Goal: Information Seeking & Learning: Learn about a topic

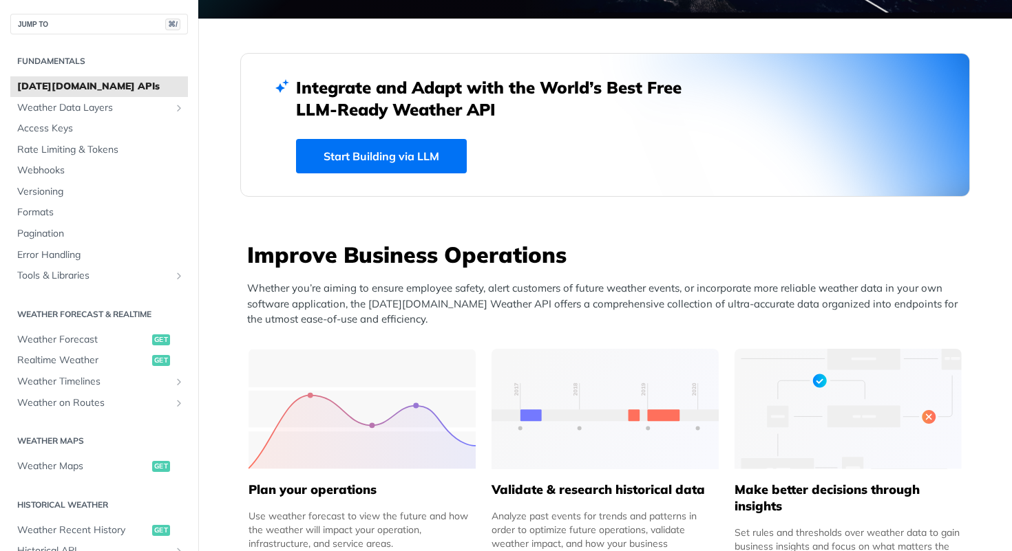
scroll to position [449, 0]
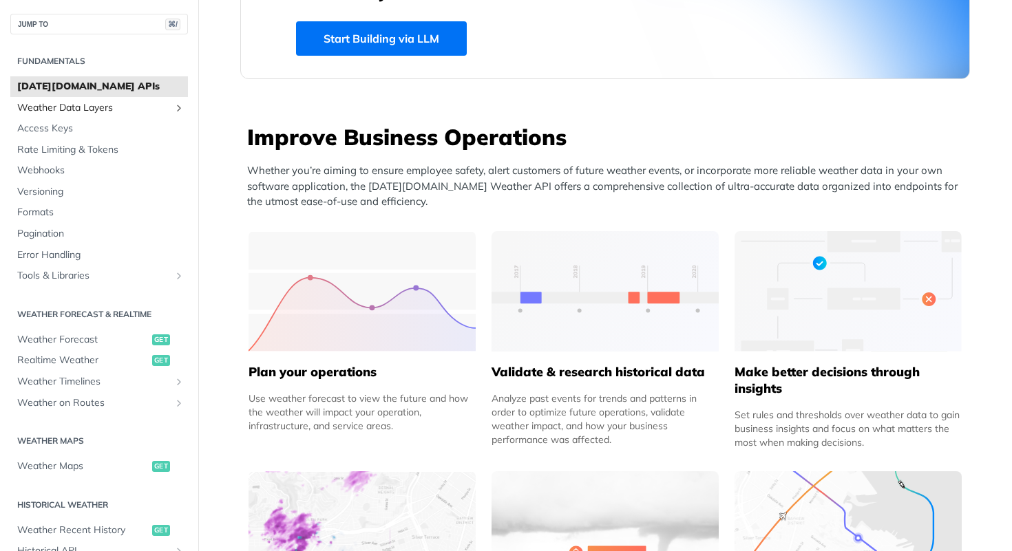
click at [99, 109] on span "Weather Data Layers" at bounding box center [93, 108] width 153 height 14
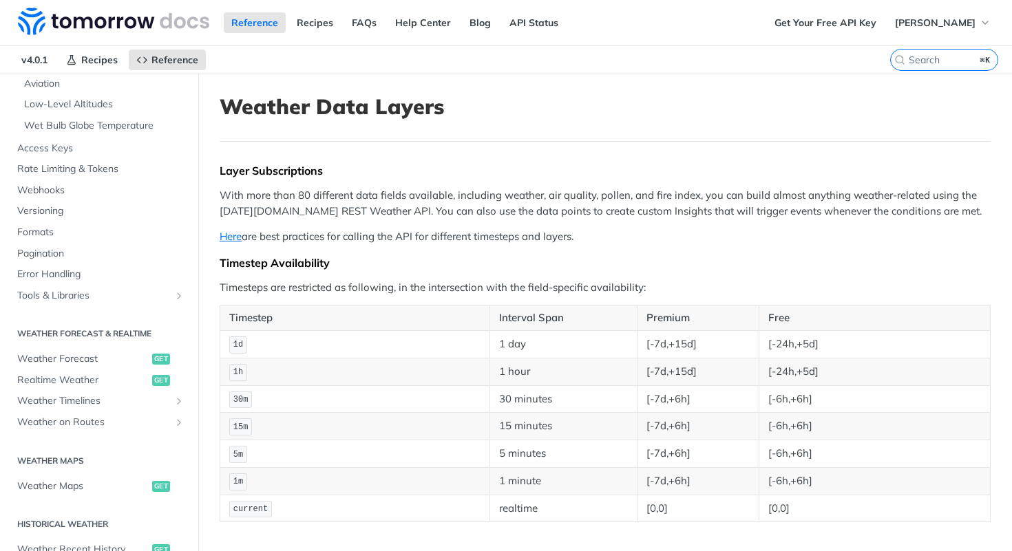
scroll to position [402, 0]
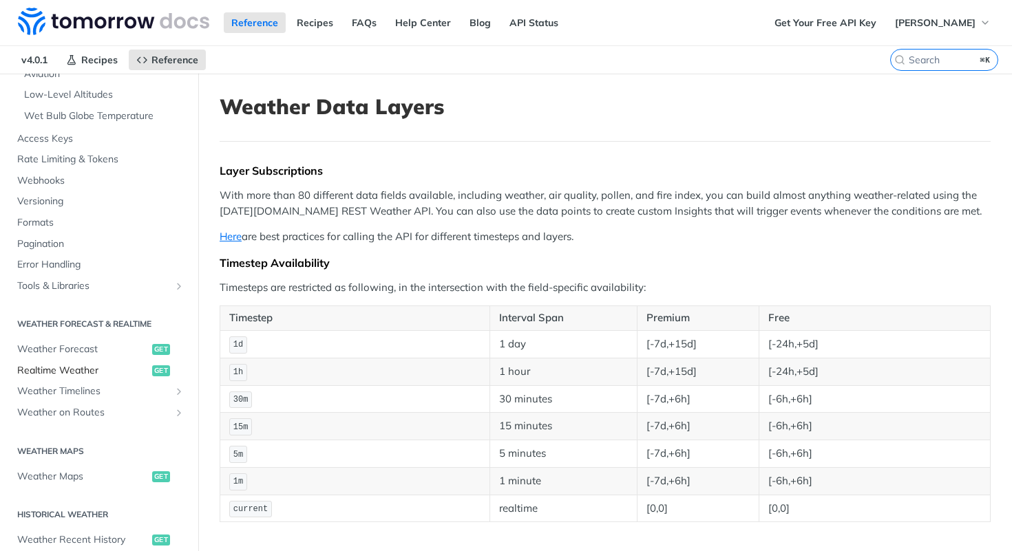
click at [80, 365] on span "Realtime Weather" at bounding box center [82, 371] width 131 height 14
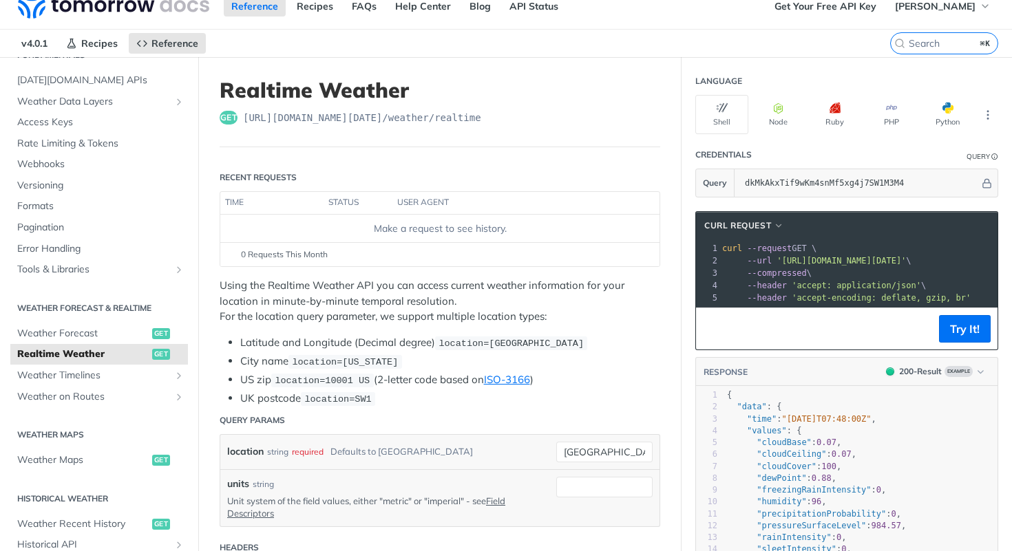
scroll to position [11, 0]
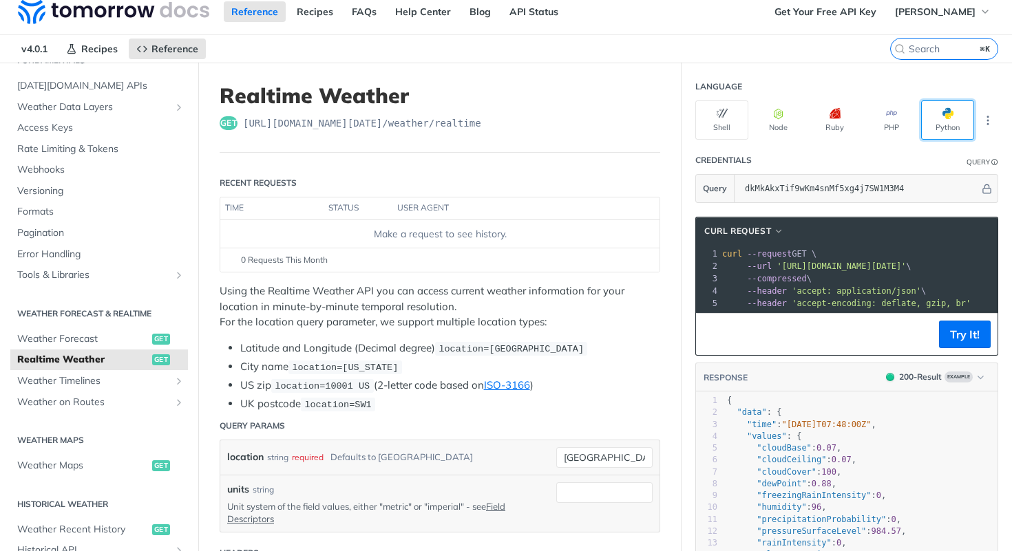
click at [941, 122] on button "Python" at bounding box center [947, 119] width 53 height 39
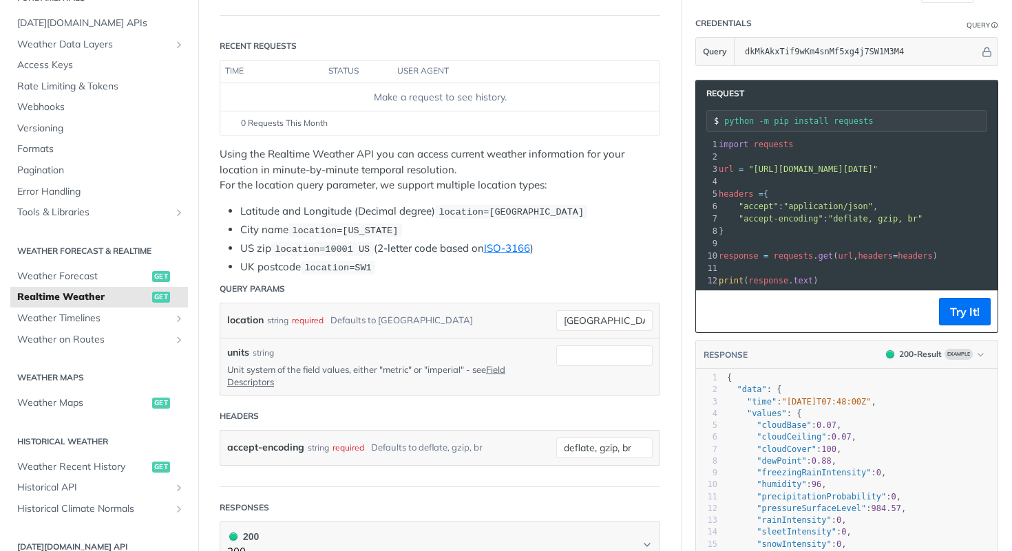
scroll to position [0, 0]
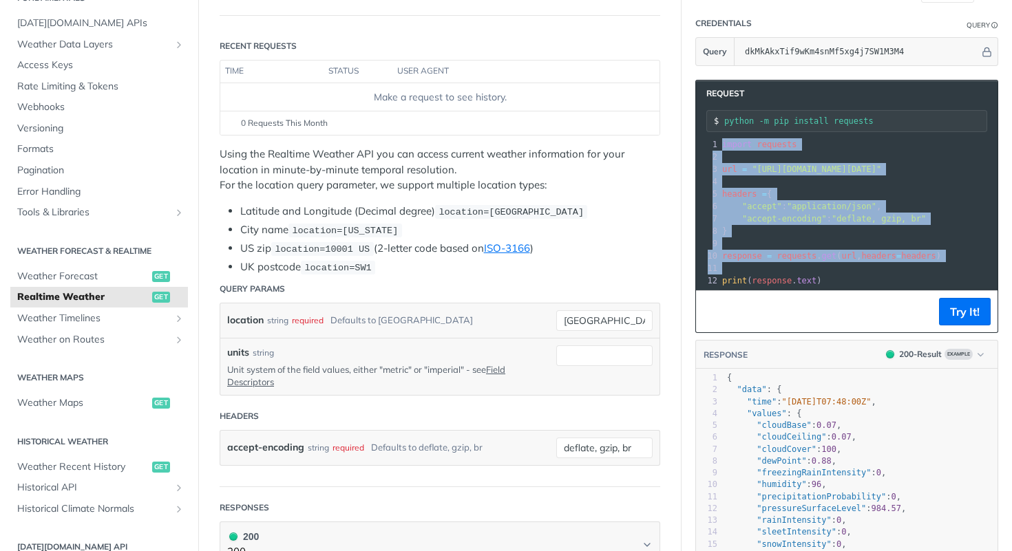
drag, startPoint x: 845, startPoint y: 273, endPoint x: 715, endPoint y: 143, distance: 183.9
click at [719, 143] on div "1 import requests 2 ​ 3 url = "https://api.tomorrow.io/v4/weather/realtime?loca…" at bounding box center [990, 212] width 542 height 149
drag, startPoint x: 822, startPoint y: 279, endPoint x: 714, endPoint y: 131, distance: 183.3
click at [714, 131] on div "Request python -m pip install requests xxxxxxxxxx 12 1 import requests 2 ​ 3 ur…" at bounding box center [846, 206] width 303 height 253
copy div "import requests 2 ​ 3 url = "https://api.tomorrow.io/v4/weather/realtime?locati…"
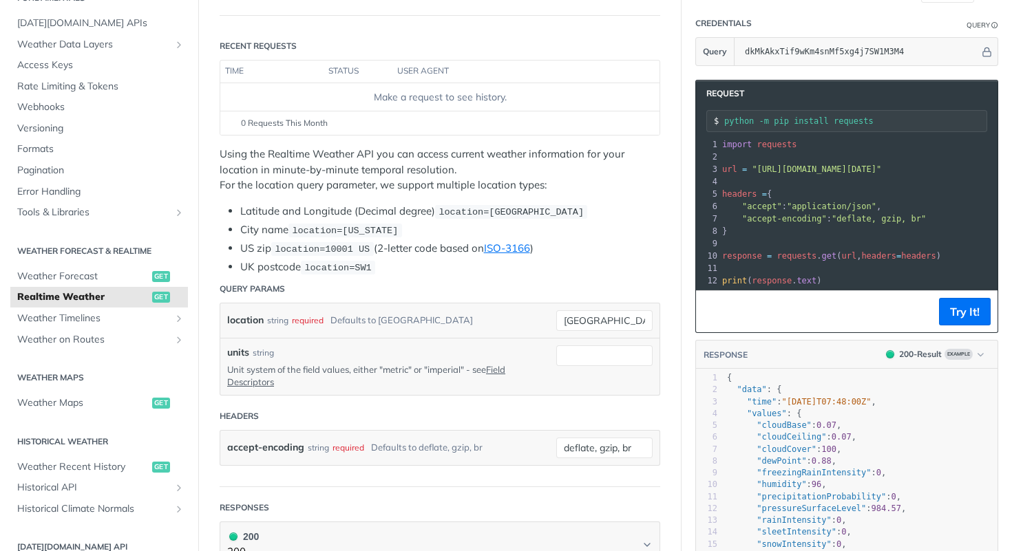
click at [688, 112] on section "Request python -m pip install requests xxxxxxxxxx 12 1 import requests 2 ​ 3 ur…" at bounding box center [846, 341] width 330 height 551
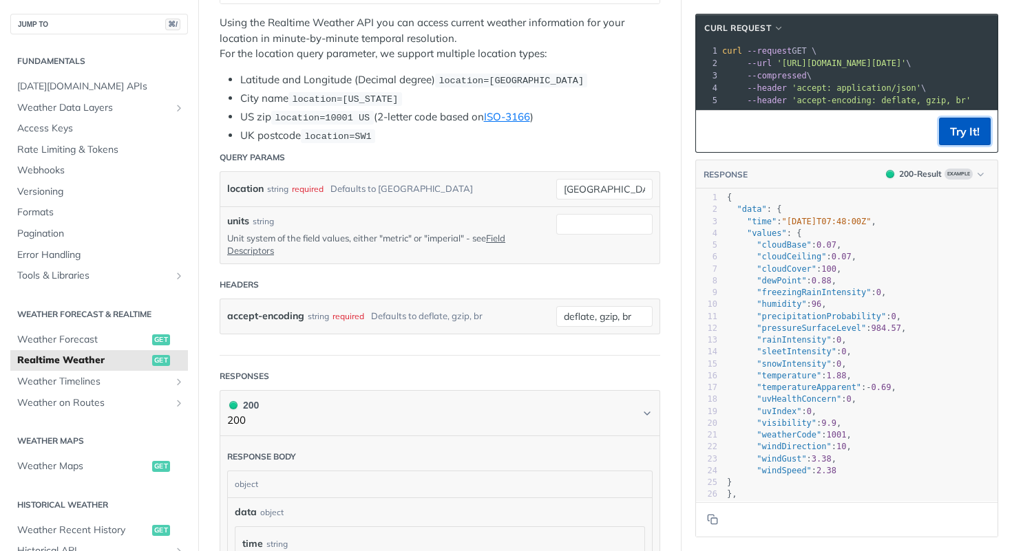
click at [959, 129] on button "Try It!" at bounding box center [965, 132] width 52 height 28
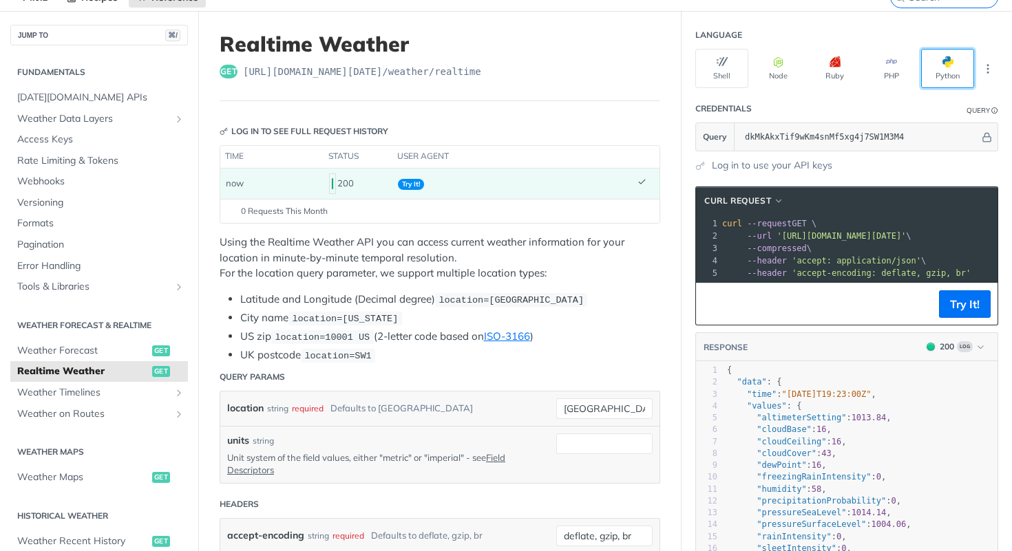
click at [947, 69] on button "Python" at bounding box center [947, 68] width 53 height 39
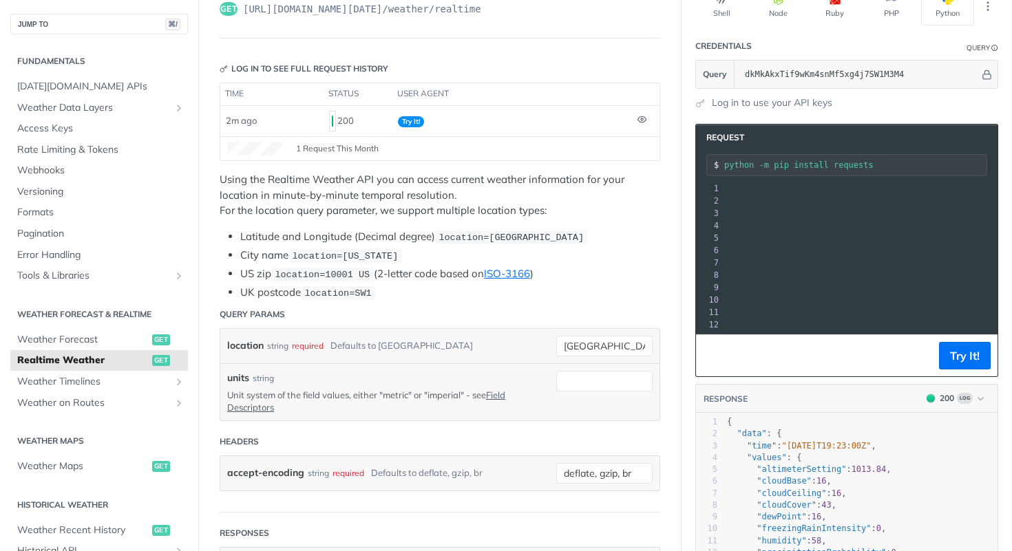
scroll to position [0, 264]
click at [617, 213] on span ""https://api.tomorrow.io/v4/weather/realtime?location=toronto&apikey=dkMkAkxTif…" at bounding box center [552, 213] width 129 height 10
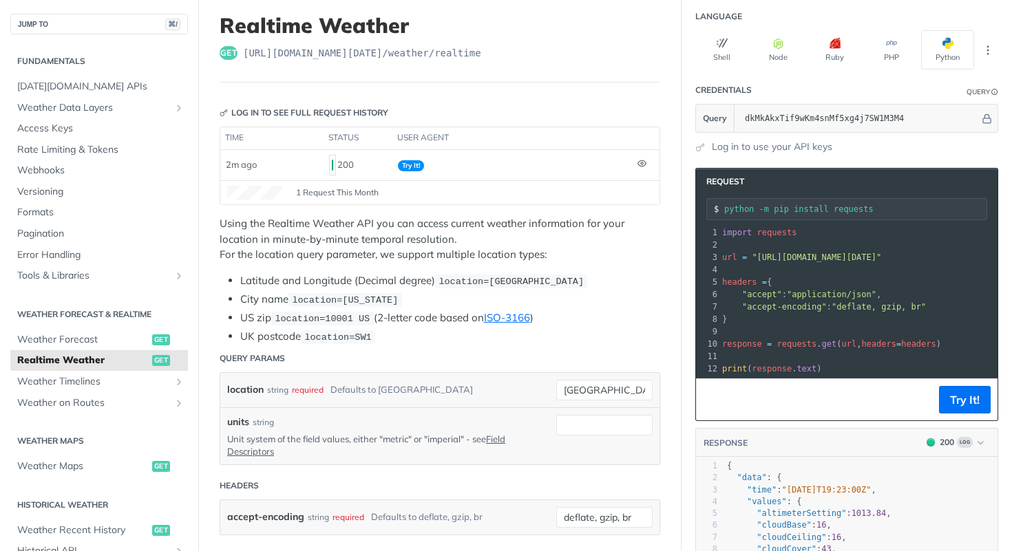
scroll to position [82, 0]
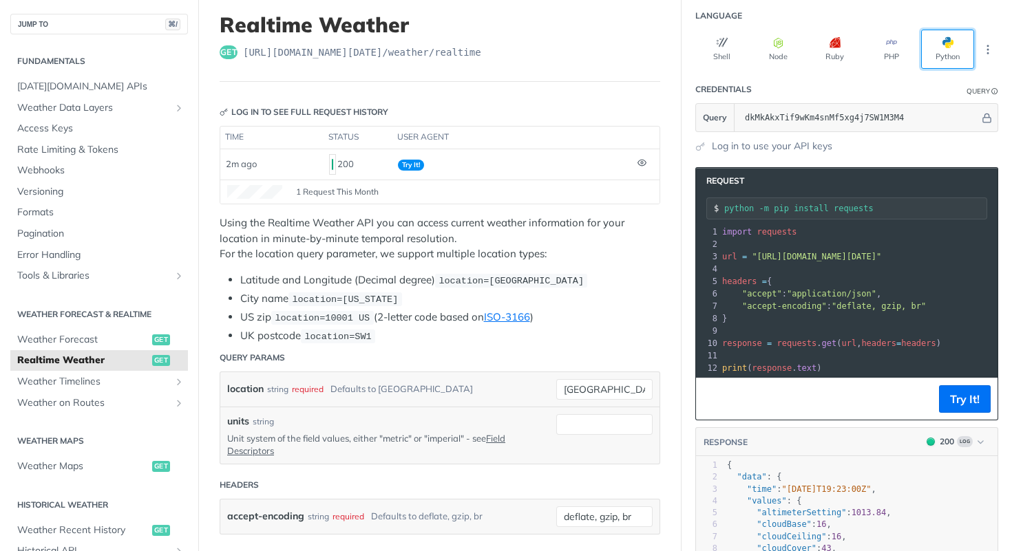
click at [946, 35] on button "Python" at bounding box center [947, 49] width 53 height 39
click at [952, 50] on button "Python" at bounding box center [947, 49] width 53 height 39
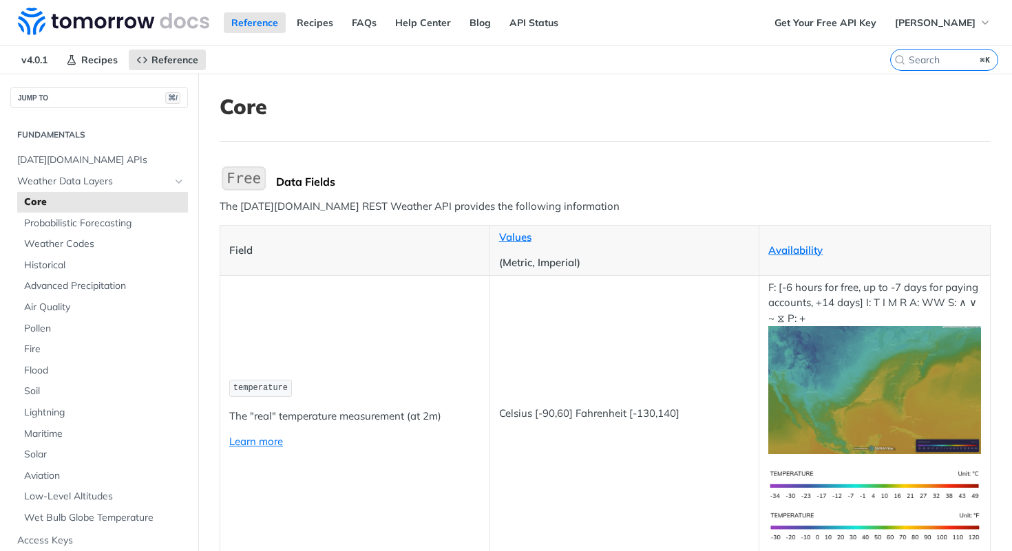
click at [243, 178] on img "Expand image" at bounding box center [244, 178] width 48 height 29
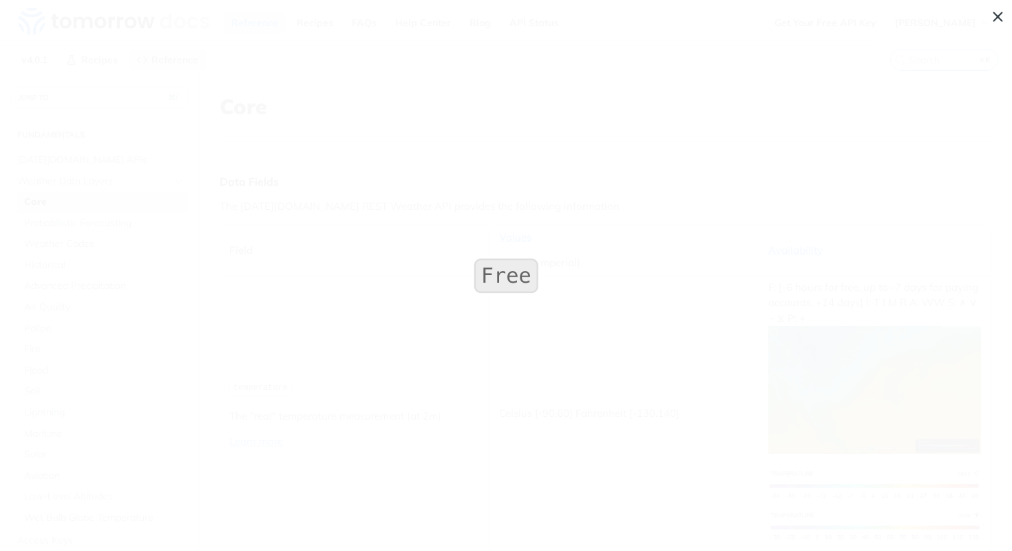
click at [332, 198] on span "Collapse image" at bounding box center [506, 275] width 1012 height 551
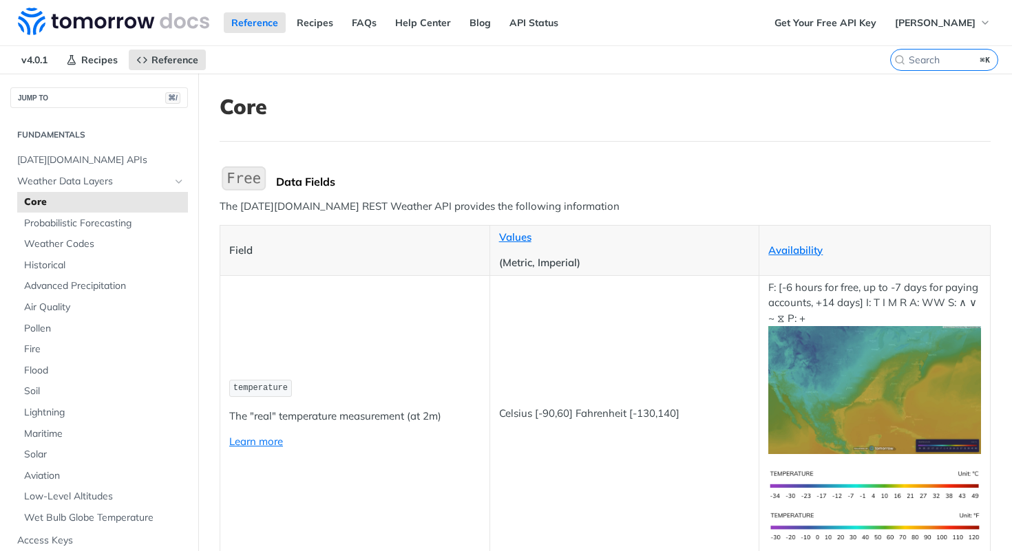
click at [72, 207] on span "Core" at bounding box center [104, 202] width 160 height 14
click at [127, 200] on span "Core" at bounding box center [104, 202] width 160 height 14
click at [94, 185] on span "Weather Data Layers" at bounding box center [93, 182] width 153 height 14
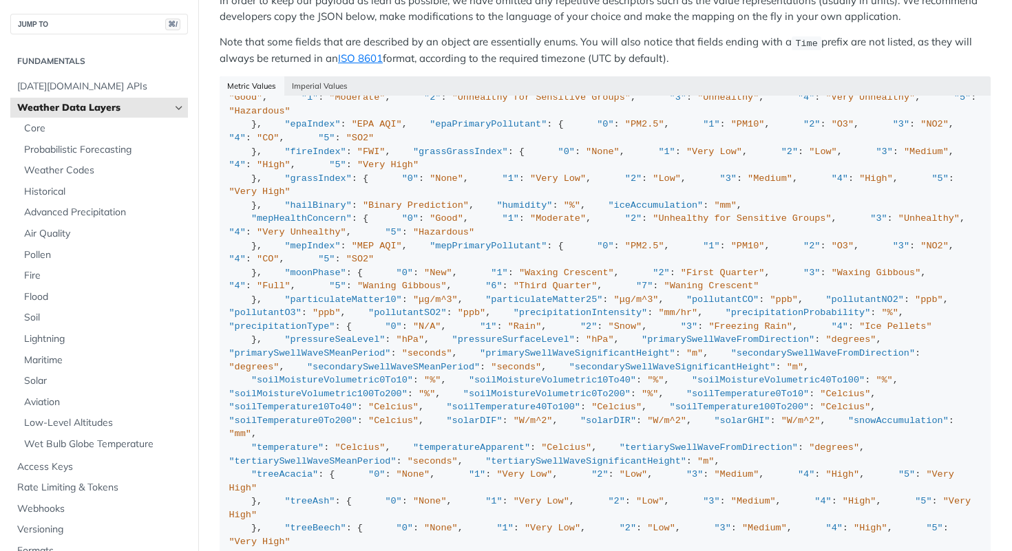
scroll to position [45, 0]
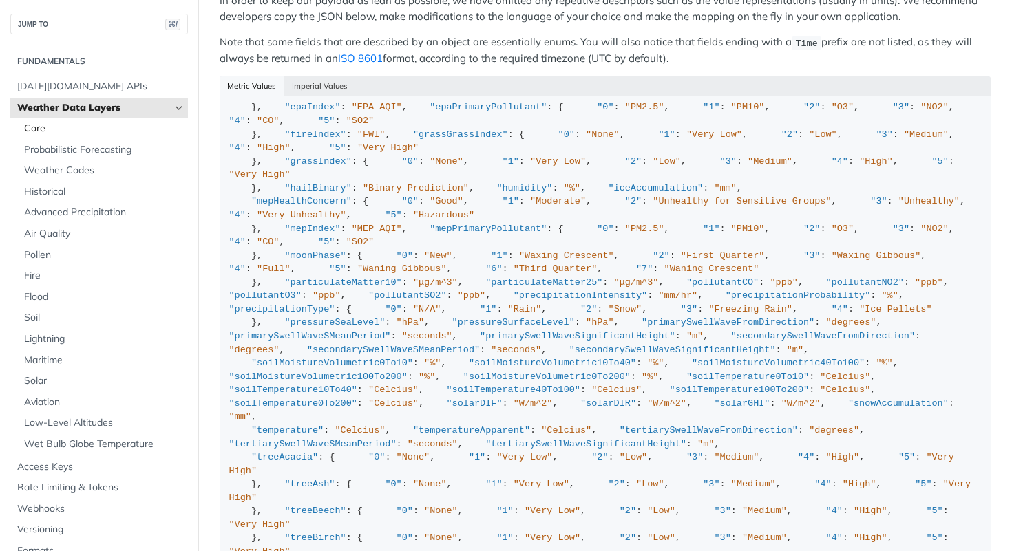
click at [100, 133] on span "Core" at bounding box center [104, 129] width 160 height 14
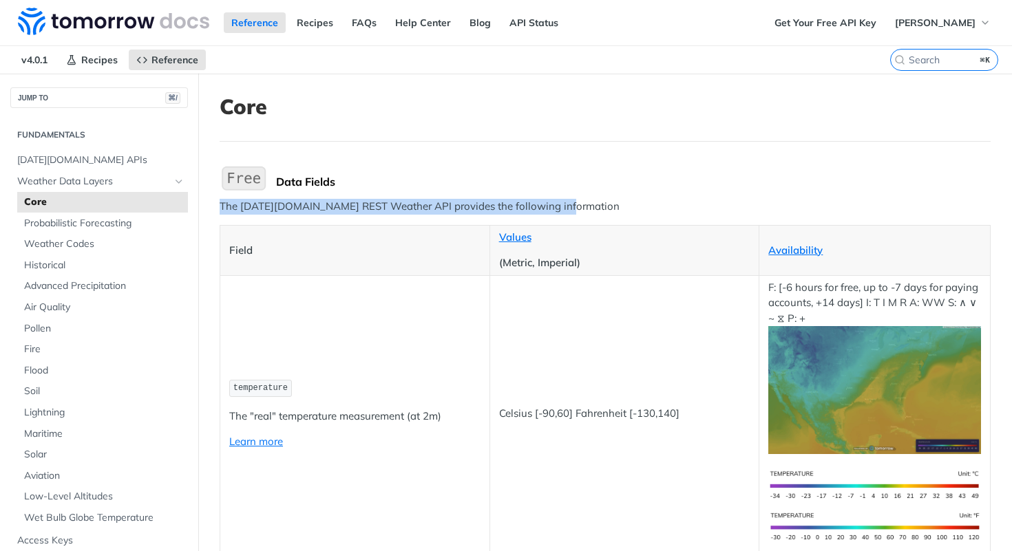
drag, startPoint x: 579, startPoint y: 206, endPoint x: 201, endPoint y: 203, distance: 377.8
click at [361, 211] on p "The Tomorrow.io REST Weather API provides the following information" at bounding box center [605, 207] width 771 height 16
drag, startPoint x: 392, startPoint y: 208, endPoint x: 239, endPoint y: 207, distance: 152.8
click at [239, 207] on p "The [DATE][DOMAIN_NAME] REST Weather API provides the following information" at bounding box center [605, 207] width 771 height 16
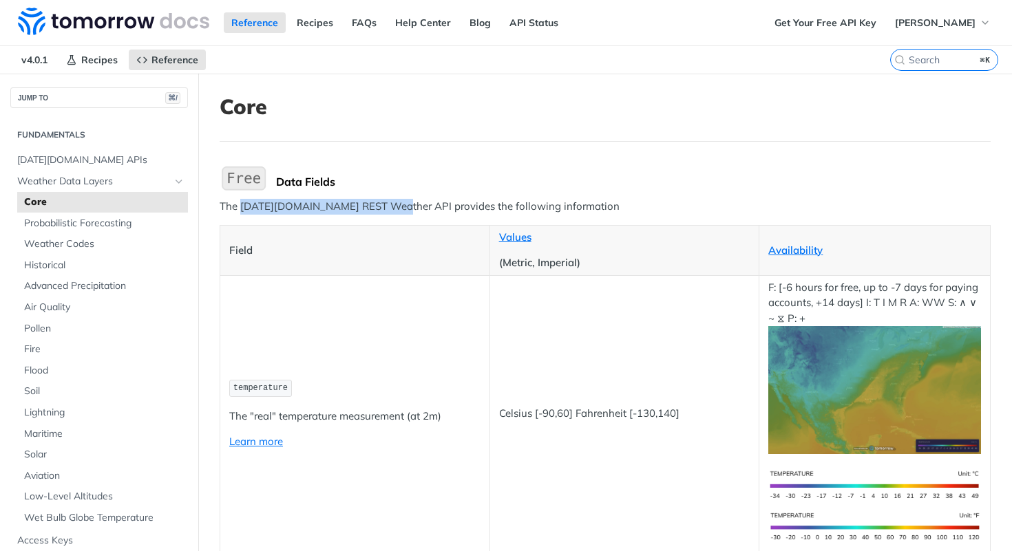
copy p "Tomorrow.io REST Weather API"
click at [374, 457] on td "temperature The "real" temperature measurement (at 2m) Learn more" at bounding box center [355, 413] width 270 height 277
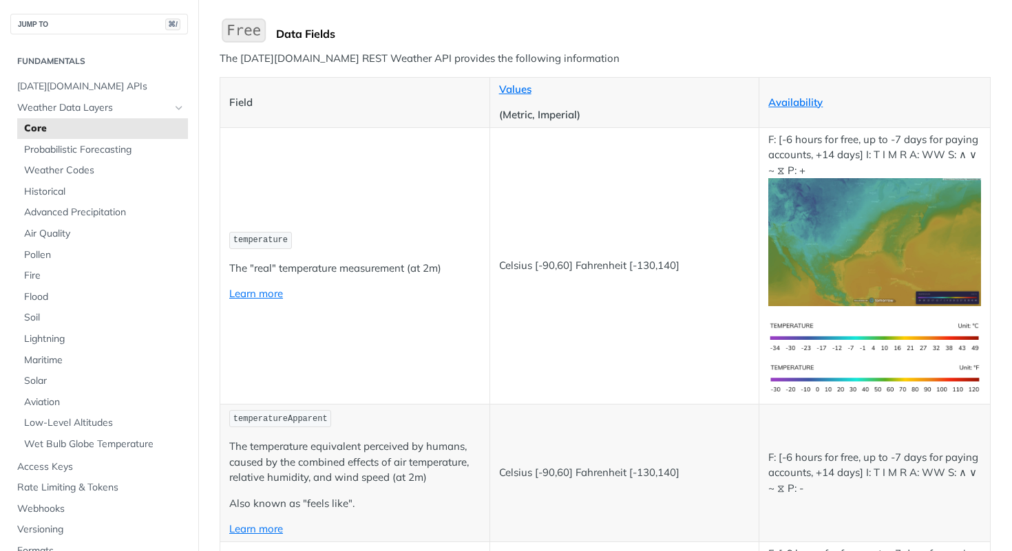
scroll to position [147, 0]
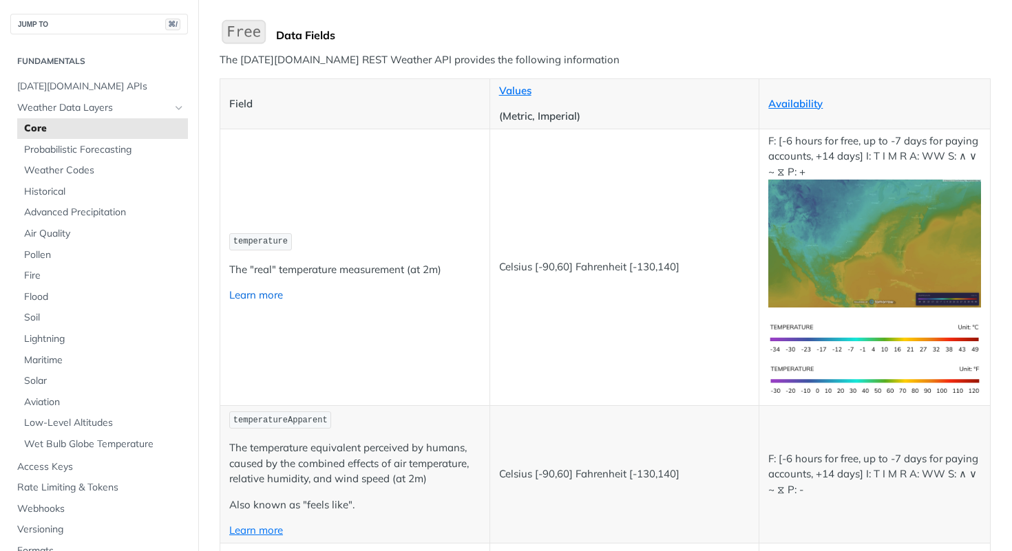
click at [269, 299] on link "Learn more" at bounding box center [256, 294] width 54 height 13
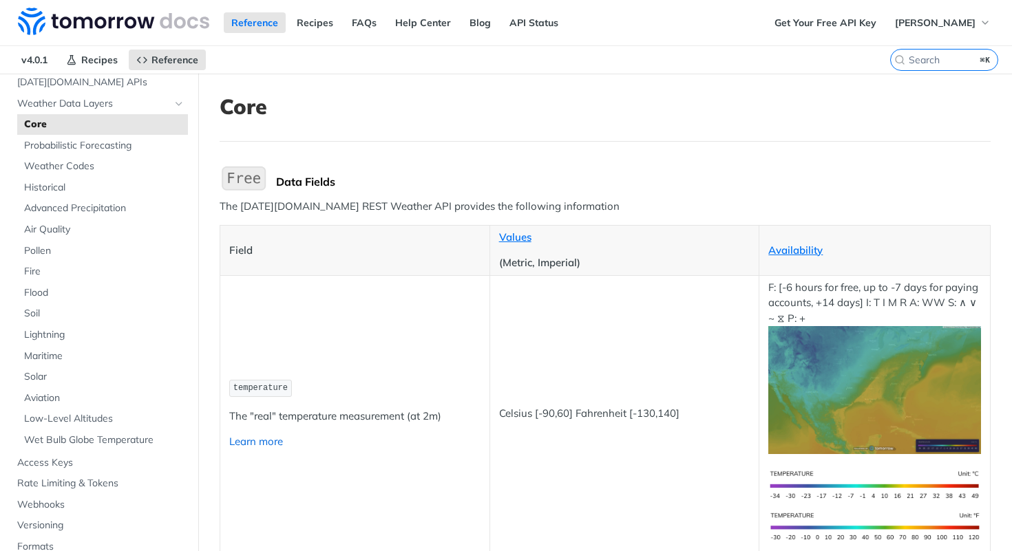
click at [253, 440] on link "Learn more" at bounding box center [256, 441] width 54 height 13
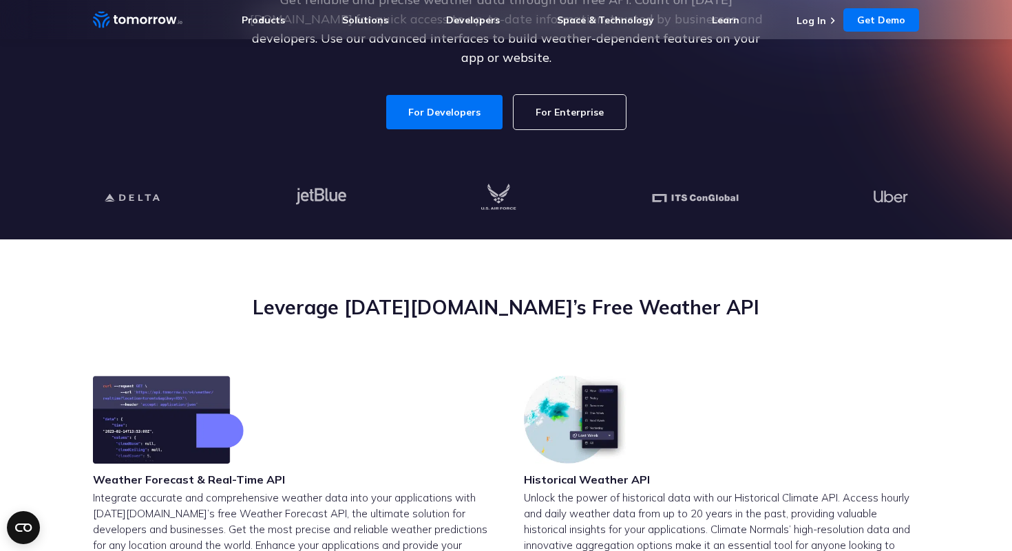
scroll to position [200, 0]
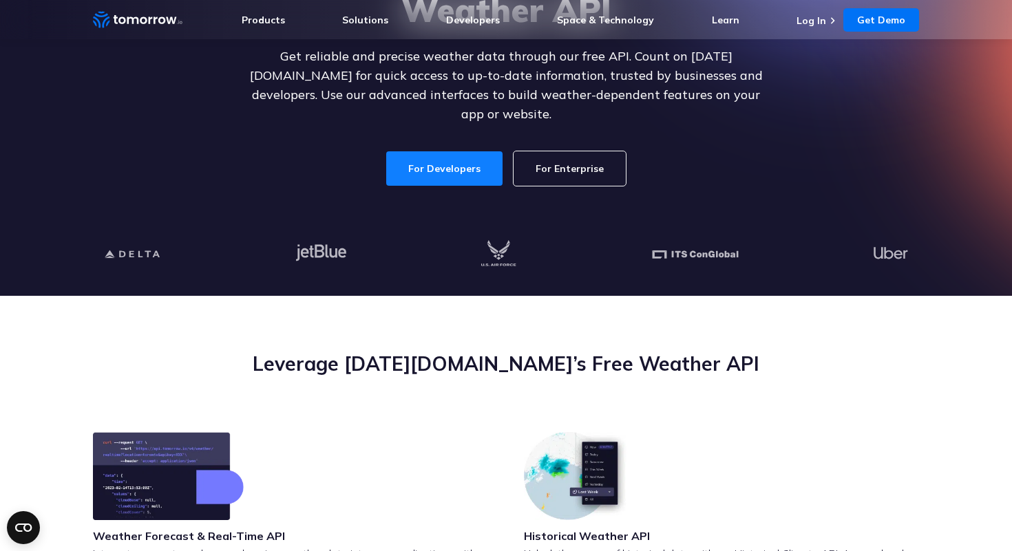
click at [436, 169] on link "For Developers" at bounding box center [444, 168] width 116 height 34
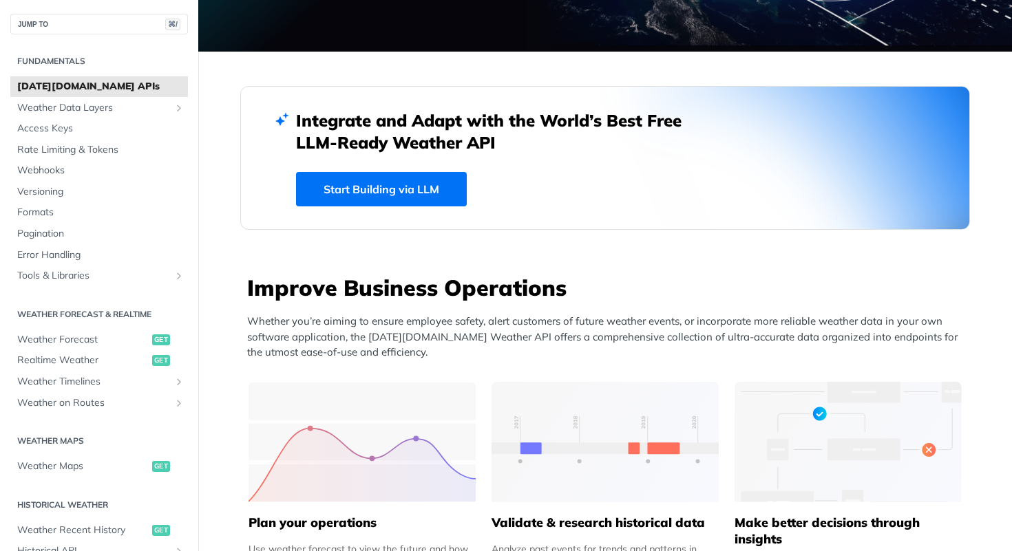
scroll to position [310, 0]
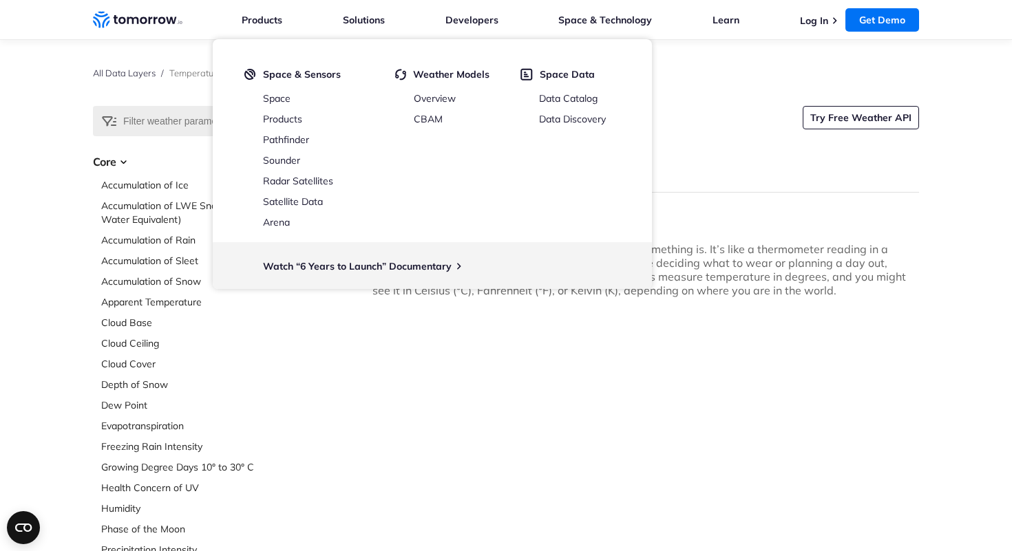
scroll to position [19, 0]
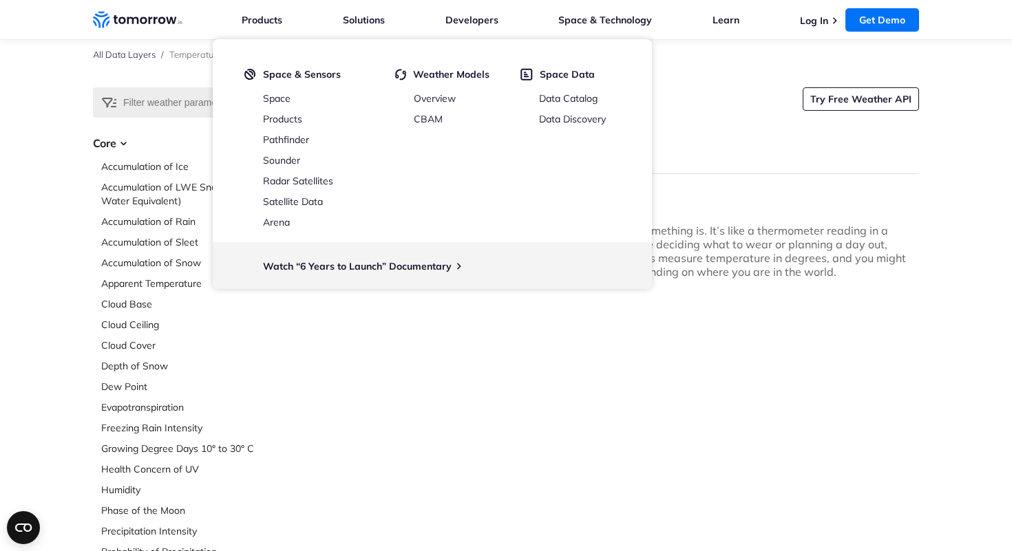
click at [719, 220] on div "What is Temperature? Temperature is the measurement of how hot or cold somethin…" at bounding box center [645, 473] width 546 height 554
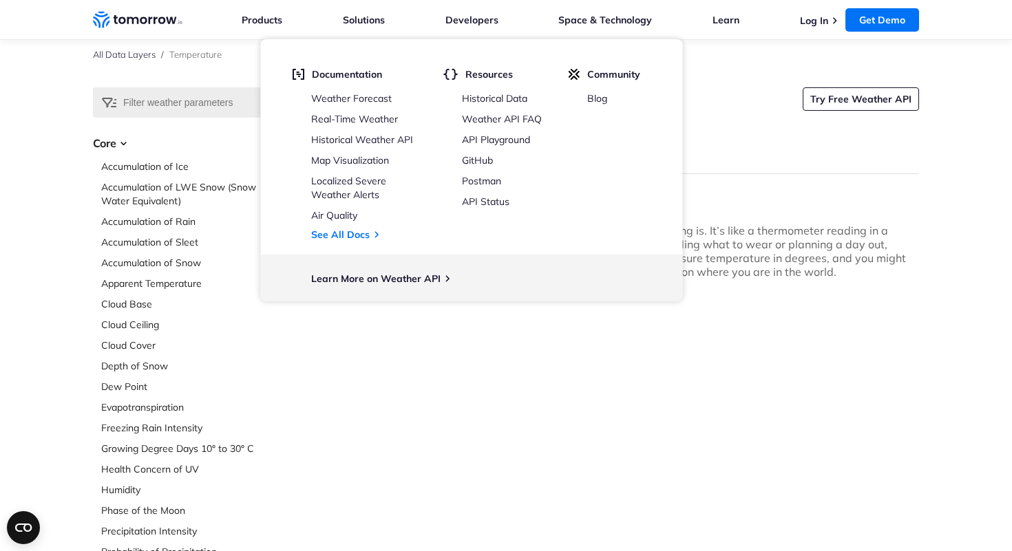
click at [735, 241] on p "Temperature is the measurement of how hot or cold something is. It’s like a the…" at bounding box center [645, 251] width 546 height 55
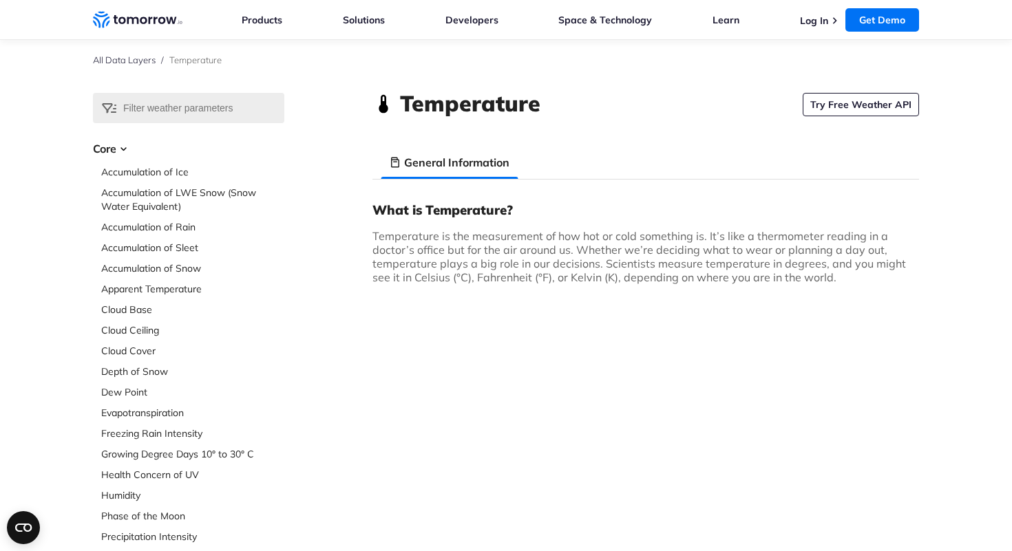
scroll to position [10, 0]
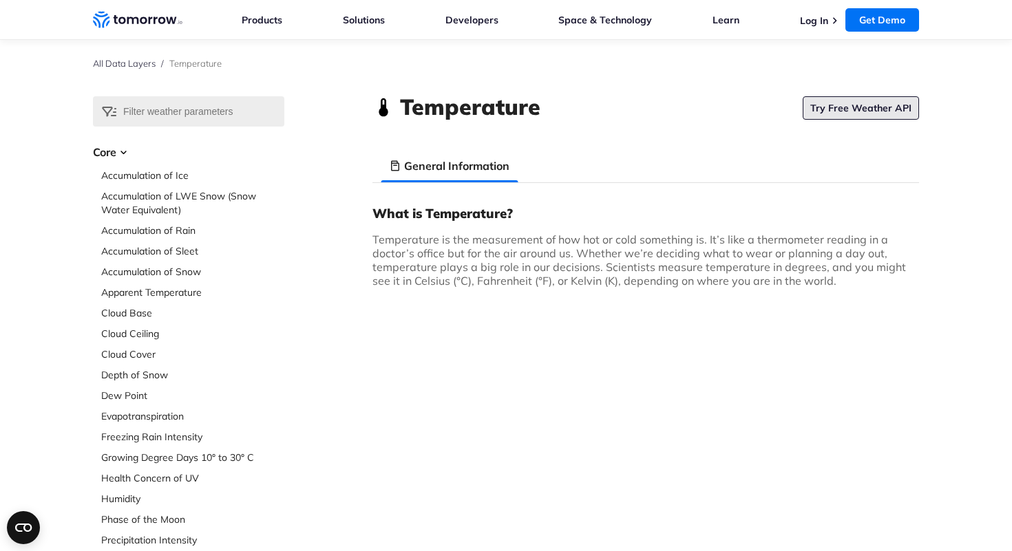
click at [849, 116] on link "Try Free Weather API" at bounding box center [860, 107] width 116 height 23
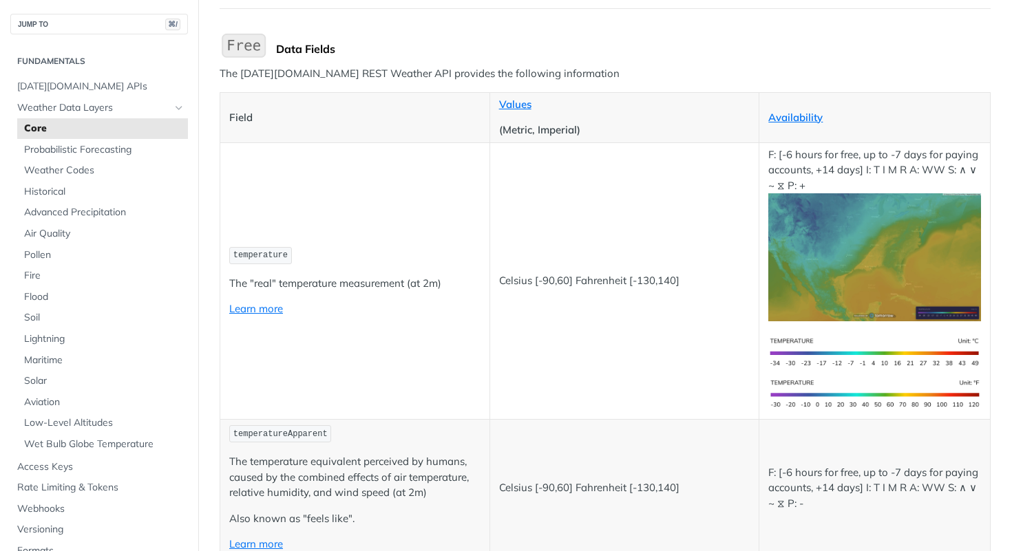
scroll to position [125, 0]
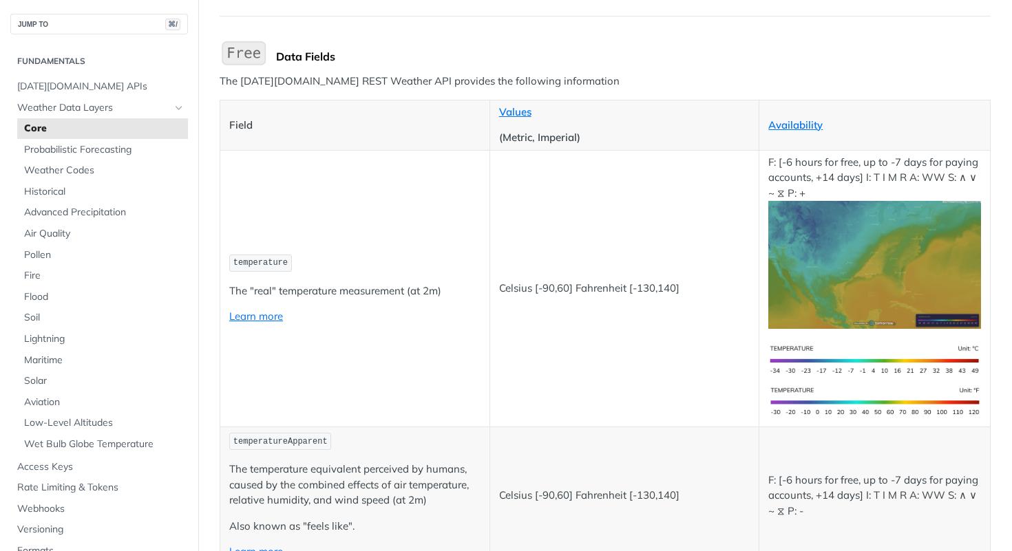
click at [401, 370] on td "temperature The "real" temperature measurement (at 2m) Learn more" at bounding box center [355, 288] width 270 height 277
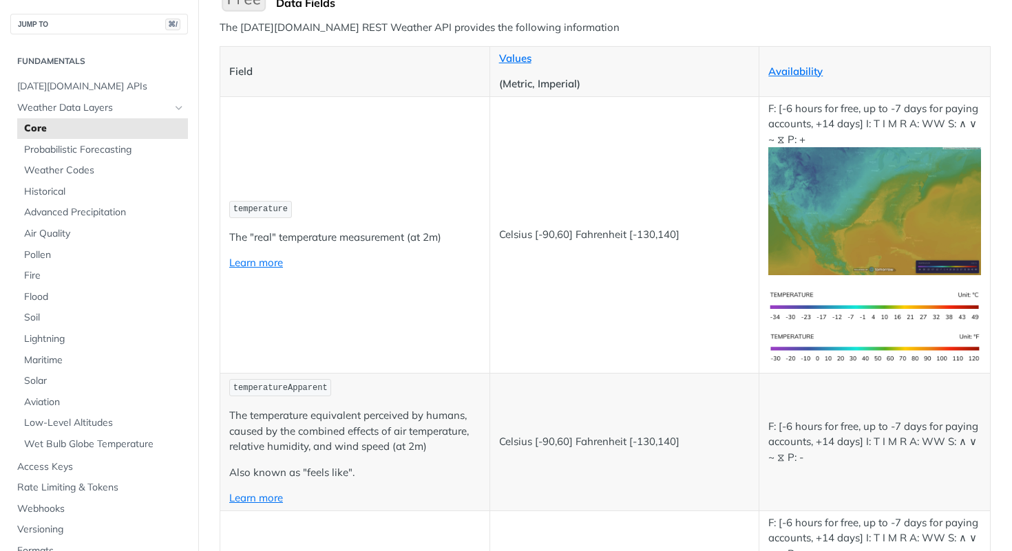
scroll to position [175, 0]
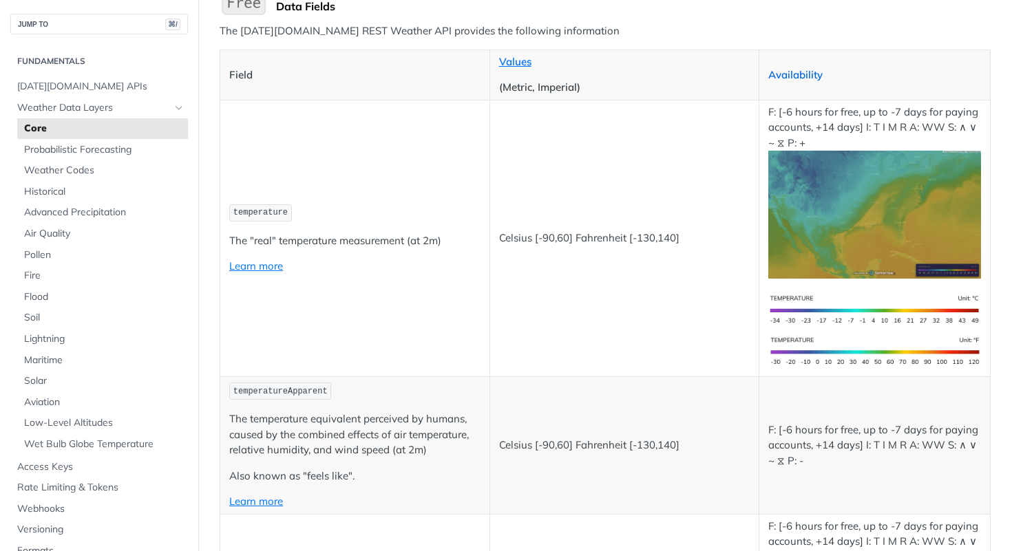
click at [806, 78] on link "Availability" at bounding box center [795, 74] width 54 height 13
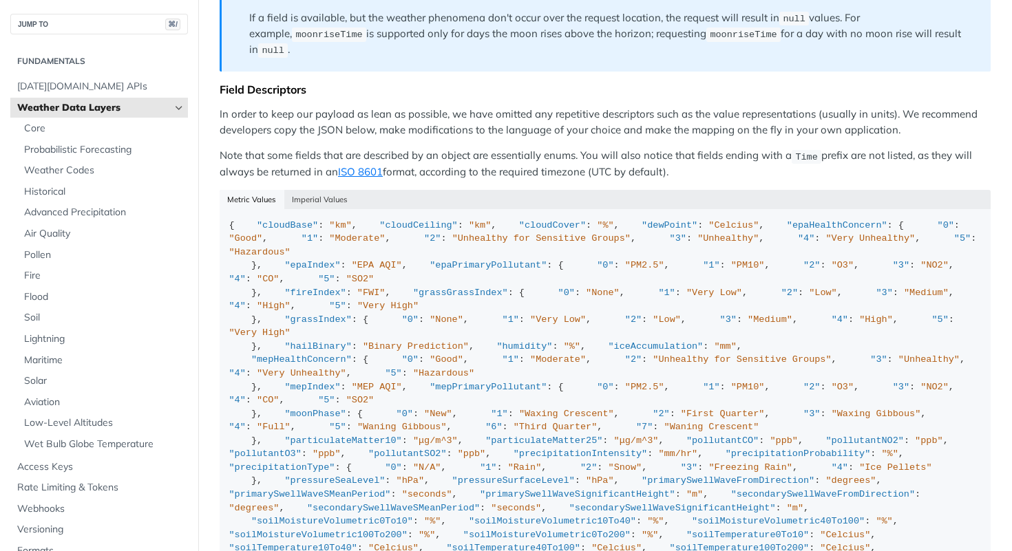
scroll to position [1230, 0]
click at [331, 189] on button "Imperial Values" at bounding box center [320, 198] width 72 height 19
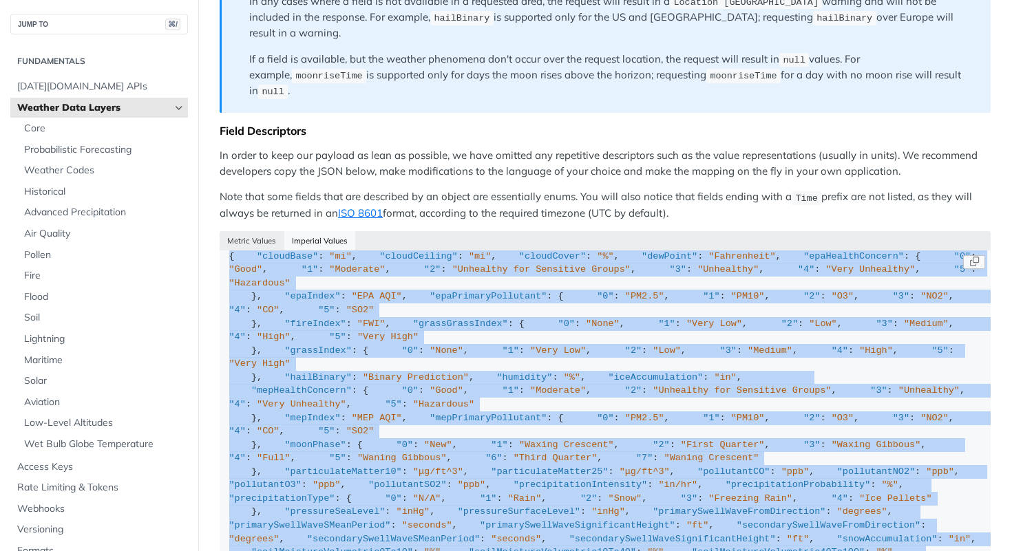
scroll to position [0, 0]
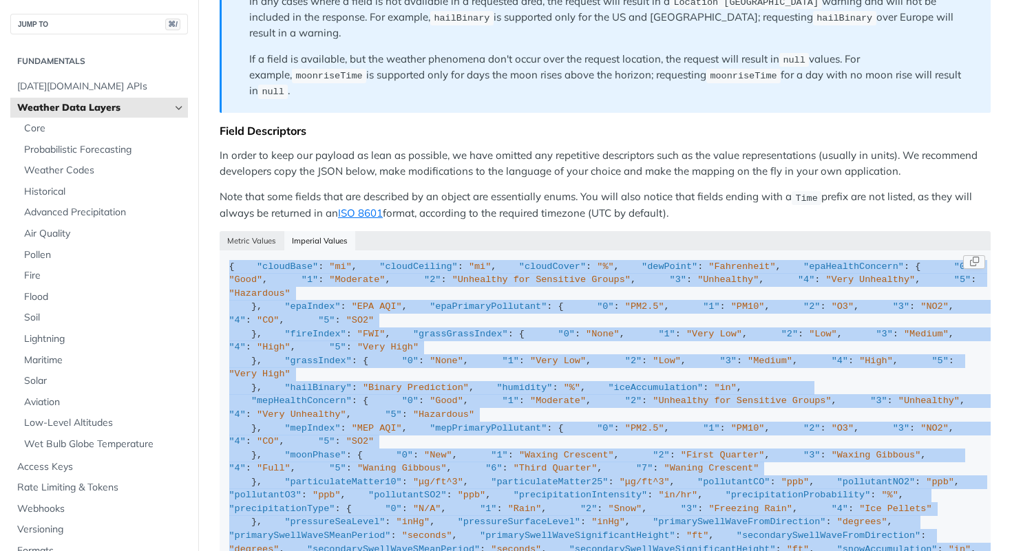
drag, startPoint x: 268, startPoint y: 80, endPoint x: 222, endPoint y: 213, distance: 140.8
click at [222, 250] on code "{ "cloudBase" : "mi" , "cloudCeiling" : "mi" , "cloudCover" : "%" , "dewPoint" …" at bounding box center [605, 498] width 771 height 496
copy div "{ "cloudBase" : "mi" , "cloudCeiling" : "mi" , "cloudCover" : "%" , "dewPoint" …"
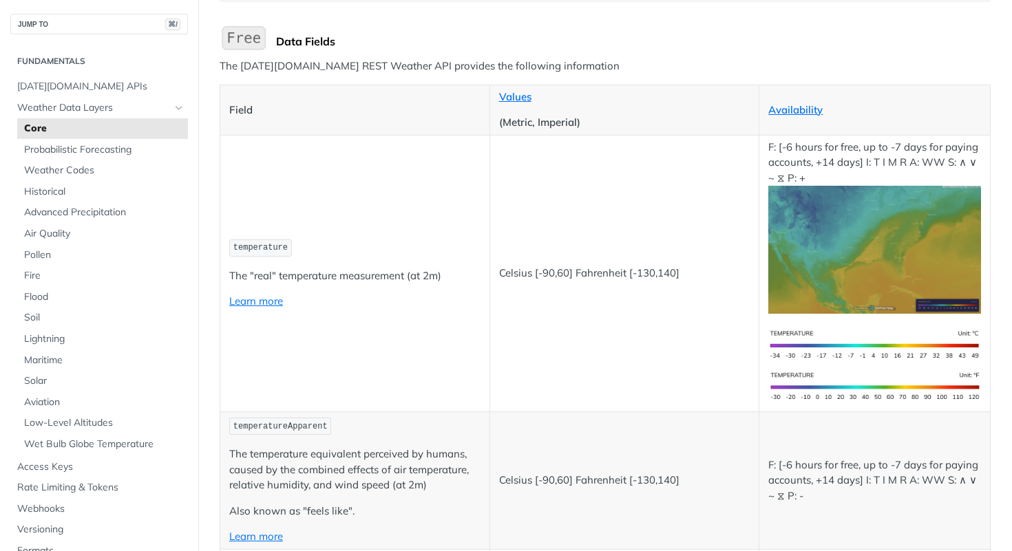
scroll to position [76, 0]
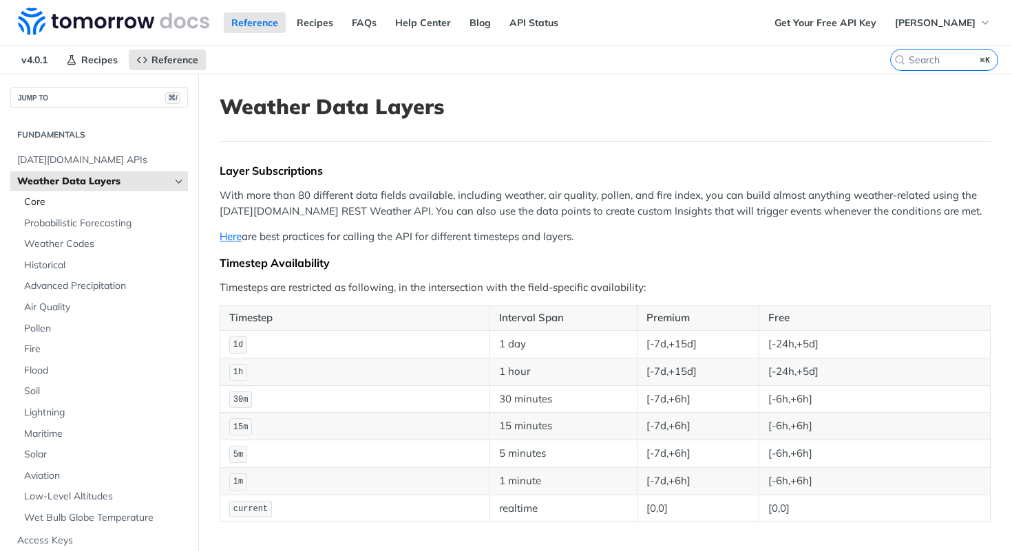
click at [59, 198] on span "Core" at bounding box center [104, 202] width 160 height 14
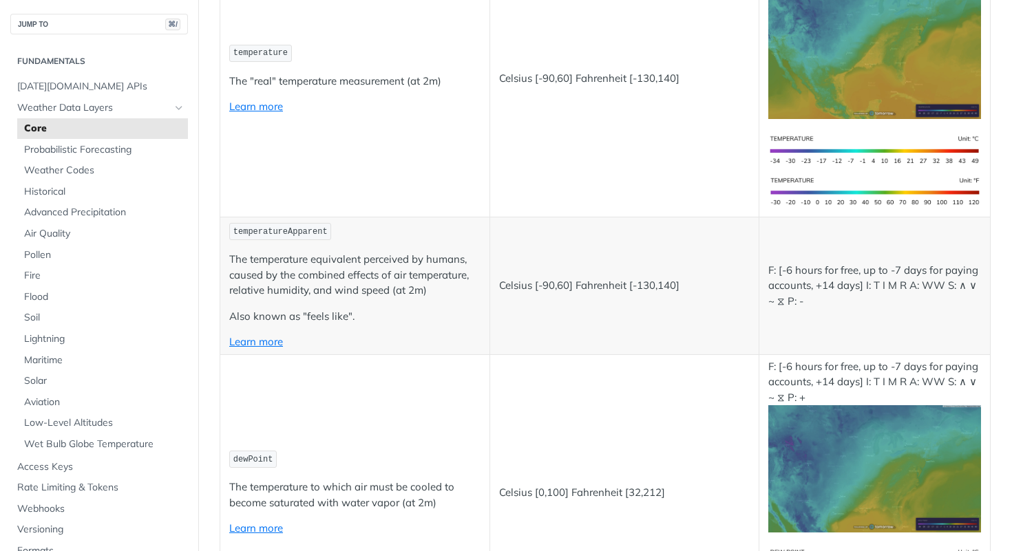
scroll to position [338, 0]
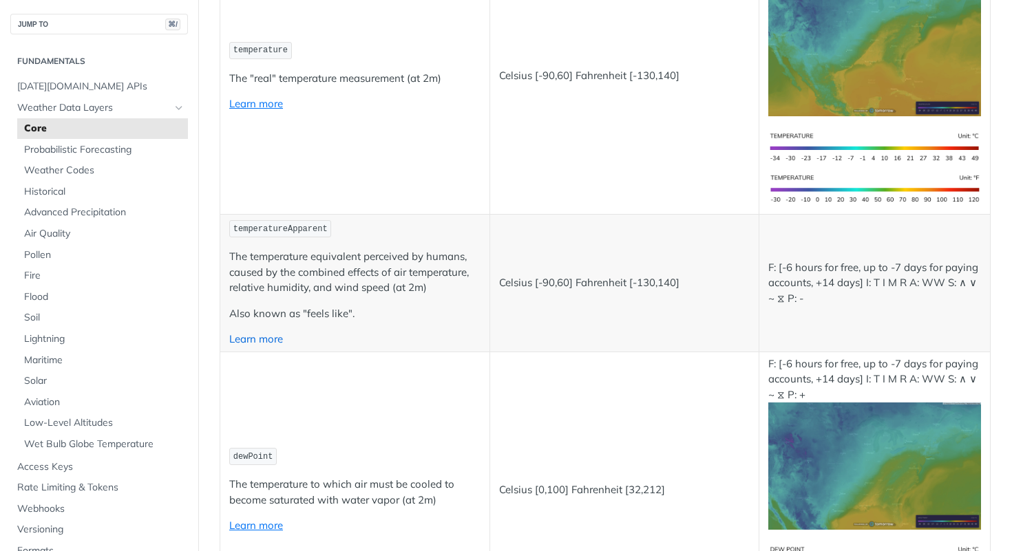
click at [277, 341] on link "Learn more" at bounding box center [256, 338] width 54 height 13
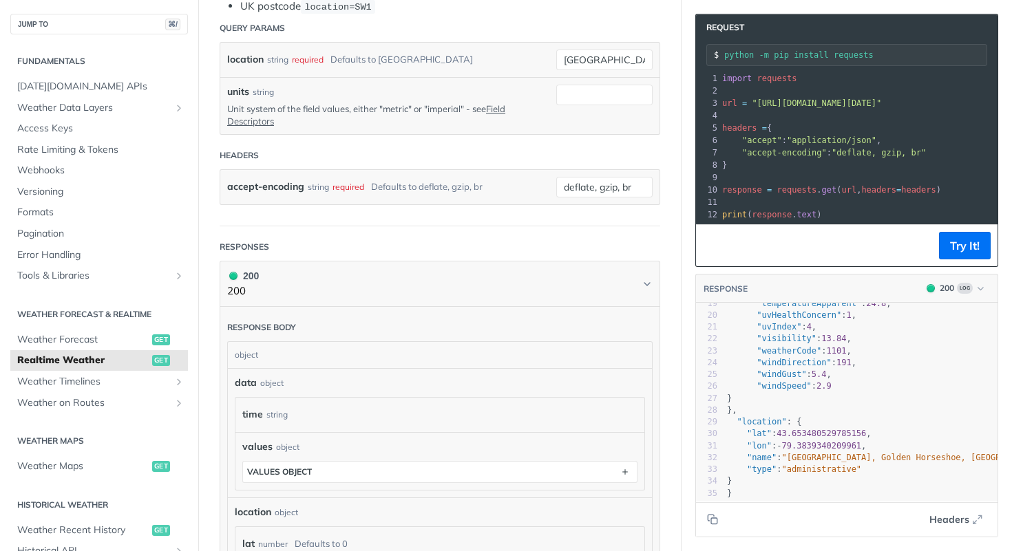
scroll to position [412, 0]
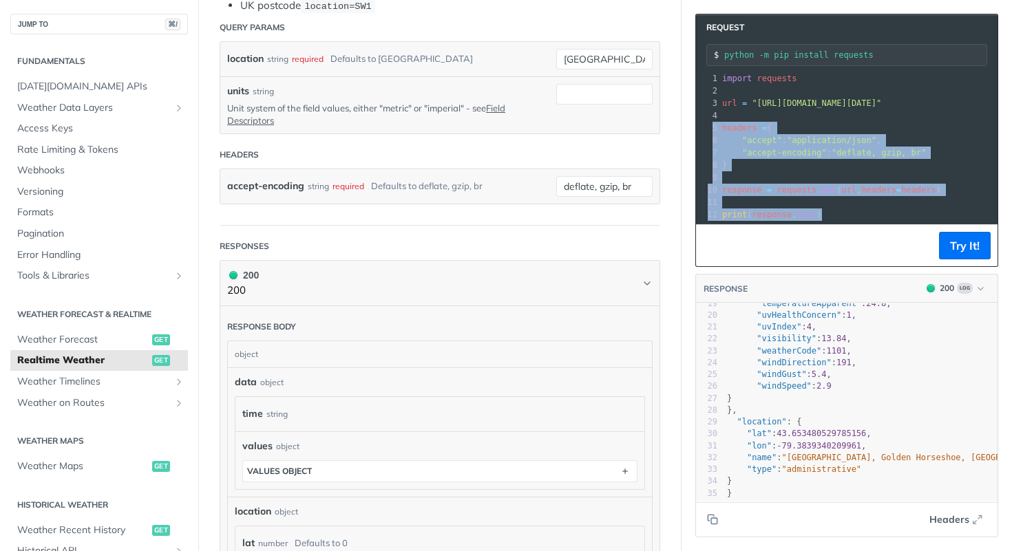
drag, startPoint x: 842, startPoint y: 215, endPoint x: 725, endPoint y: 120, distance: 150.7
click at [725, 120] on div "1 import requests 2 ​ 3 url = "https://api.tomorrow.io/v4/weather/realtime?loca…" at bounding box center [990, 146] width 542 height 149
copy div "​ 5 headers = { 6 "accept" : "application/json" , 7 "accept-encoding" : "deflat…"
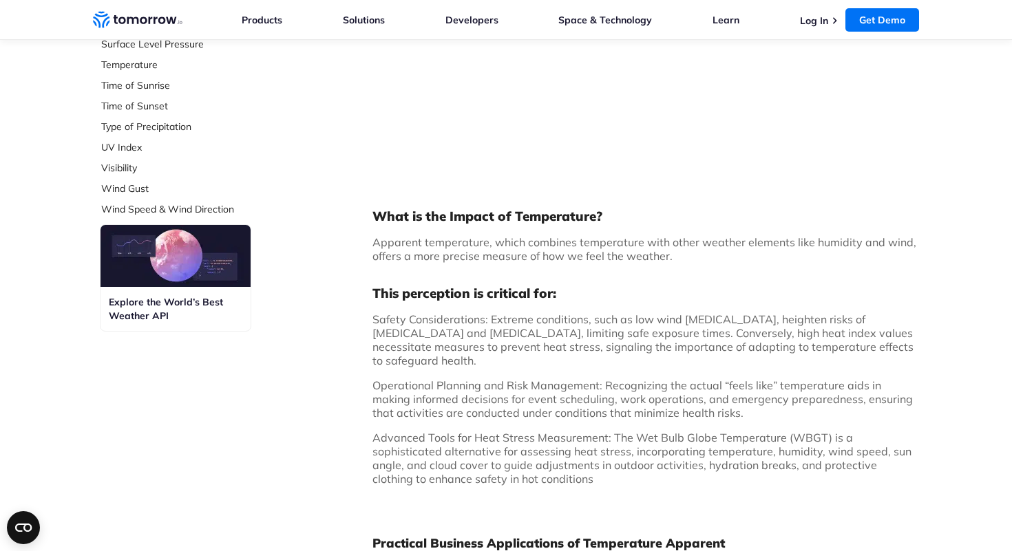
scroll to position [608, 0]
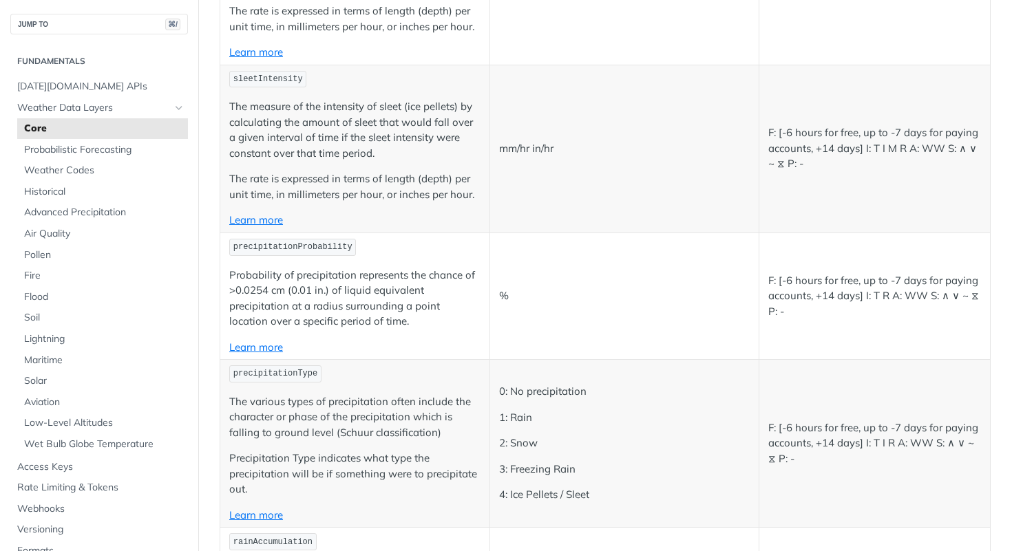
scroll to position [4935, 0]
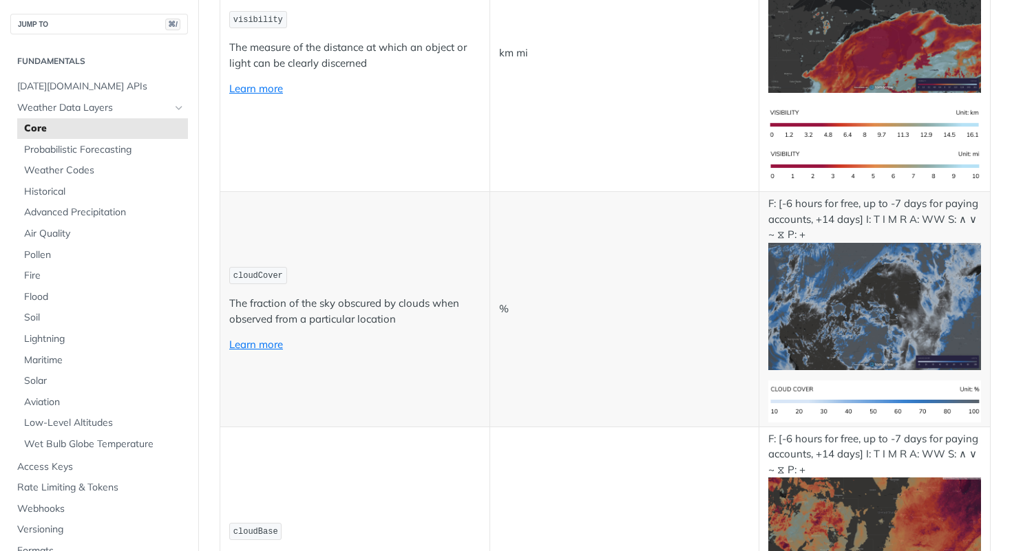
click at [410, 338] on p "Learn more" at bounding box center [354, 345] width 251 height 16
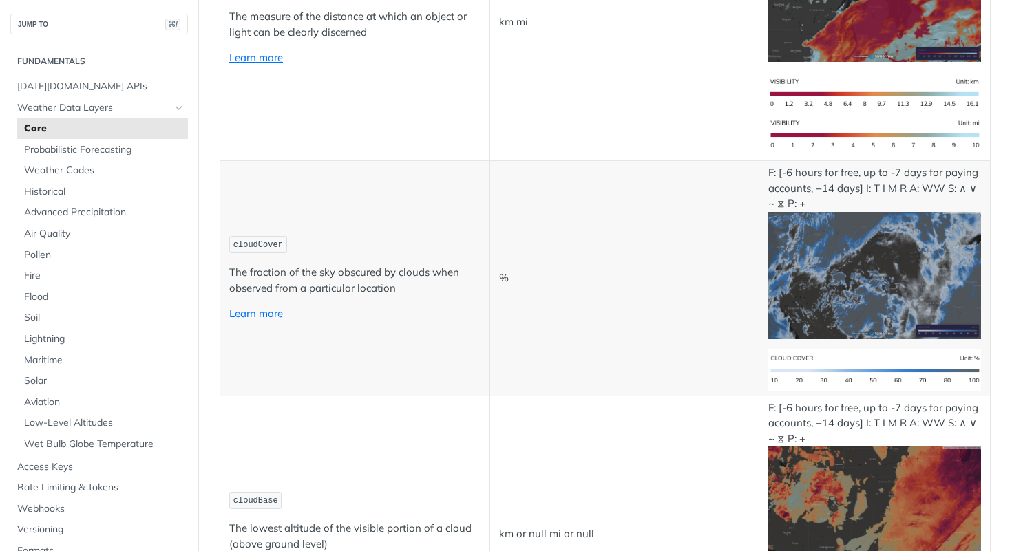
scroll to position [4970, 0]
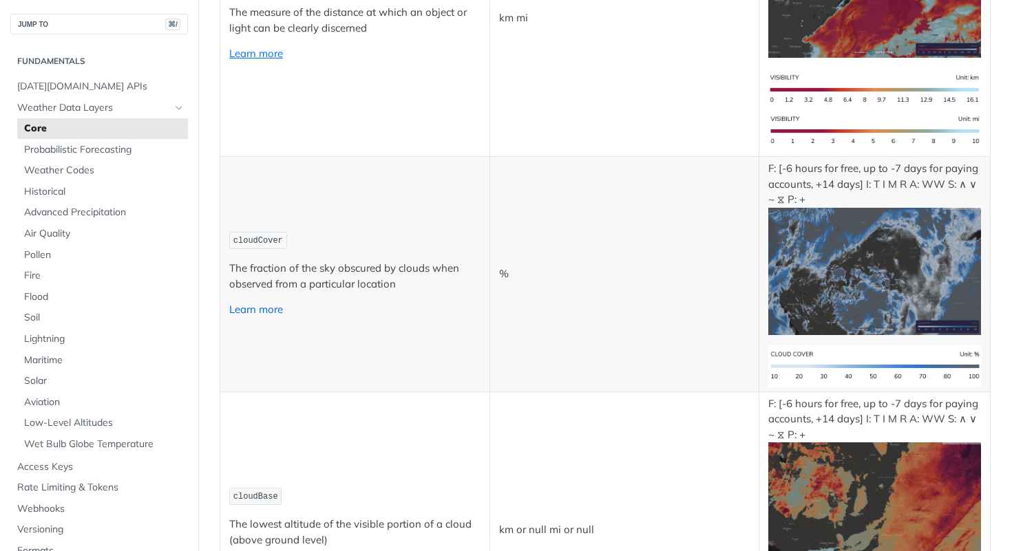
click at [258, 310] on link "Learn more" at bounding box center [256, 309] width 54 height 13
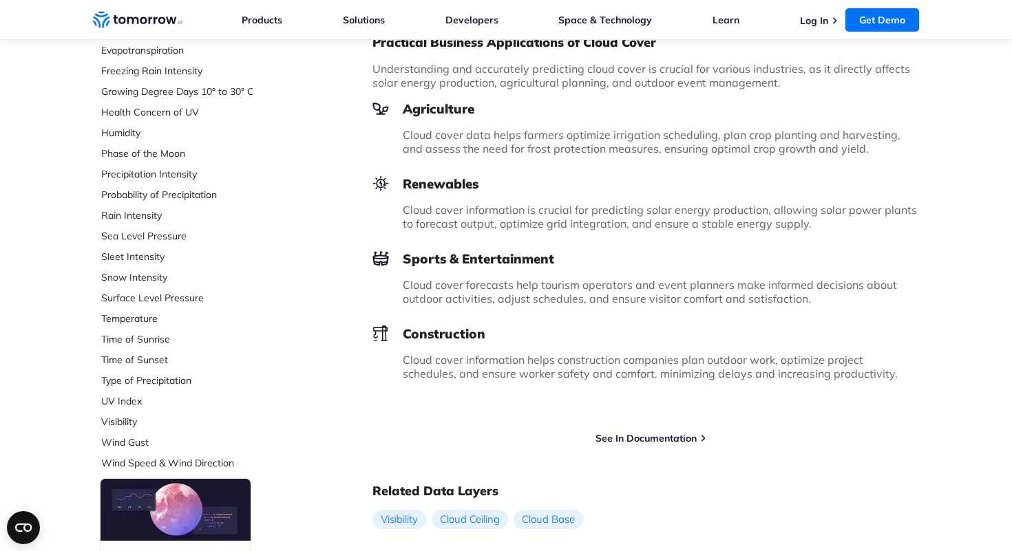
scroll to position [311, 0]
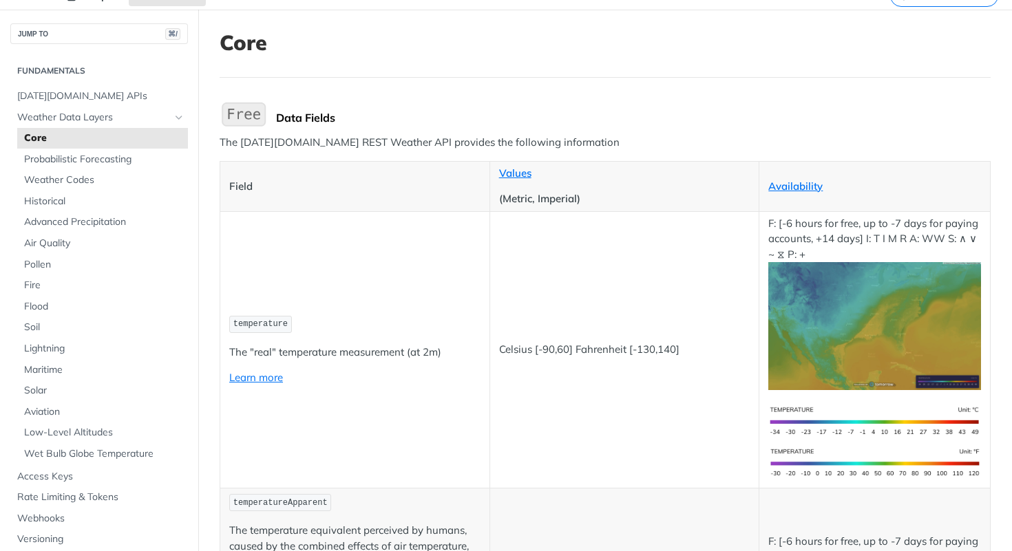
scroll to position [4810, 0]
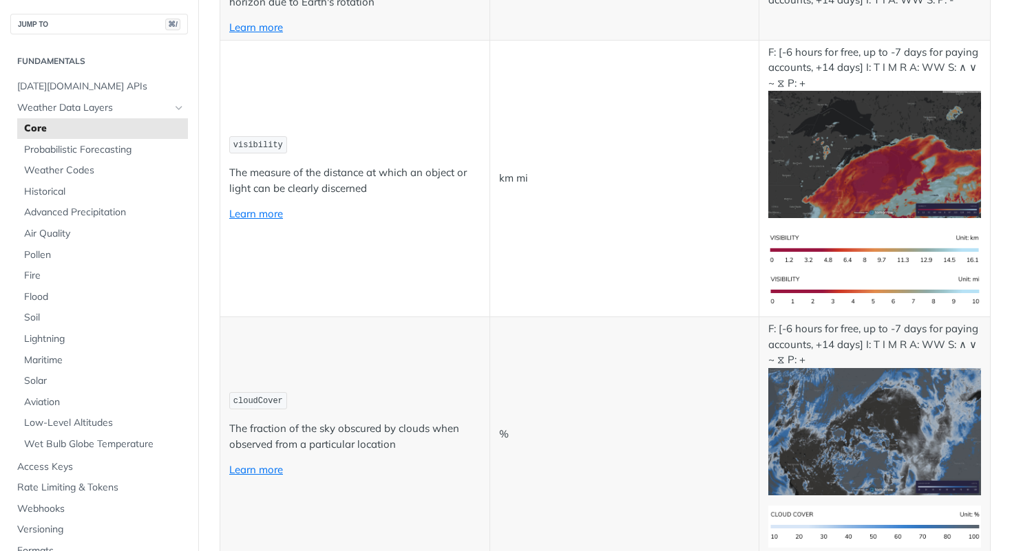
click at [458, 421] on p "The fraction of the sky obscured by clouds when observed from a particular loca…" at bounding box center [354, 436] width 251 height 31
